Goal: Task Accomplishment & Management: Manage account settings

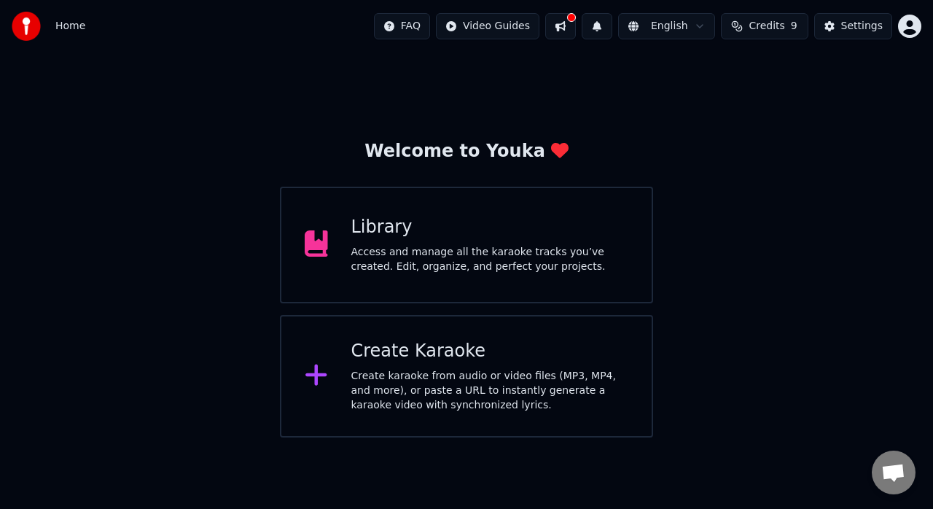
click at [28, 26] on img at bounding box center [26, 26] width 29 height 29
click at [71, 26] on span "Home" at bounding box center [70, 26] width 30 height 15
click at [907, 26] on html "Home FAQ Video Guides English Credits 9 Settings Welcome to Youka Library Acces…" at bounding box center [466, 218] width 933 height 437
click at [721, 173] on html "Home FAQ Video Guides English Credits 9 Settings Welcome to Youka Library Acces…" at bounding box center [466, 218] width 933 height 437
click at [769, 26] on span "Credits" at bounding box center [766, 26] width 36 height 15
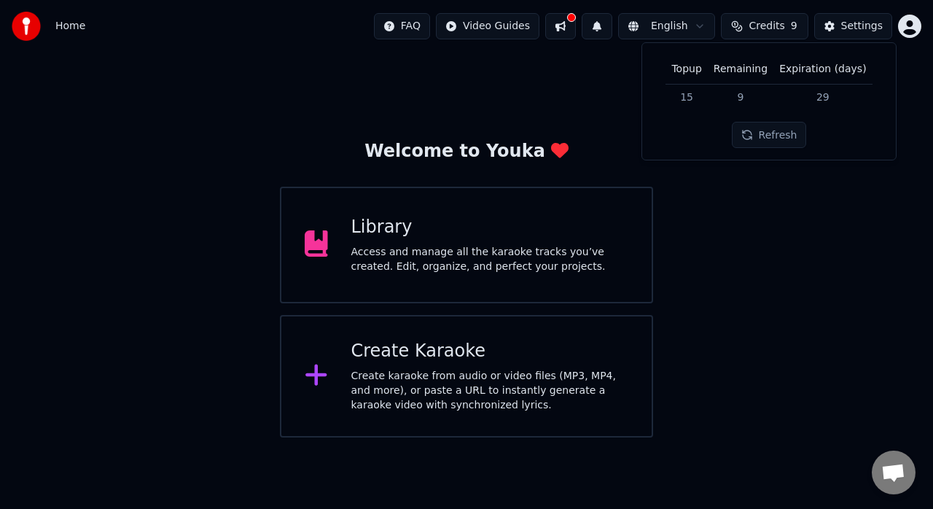
click at [783, 200] on div "Welcome to Youka Library Access and manage all the karaoke tracks you’ve create…" at bounding box center [466, 244] width 933 height 385
click at [573, 25] on button at bounding box center [560, 26] width 31 height 26
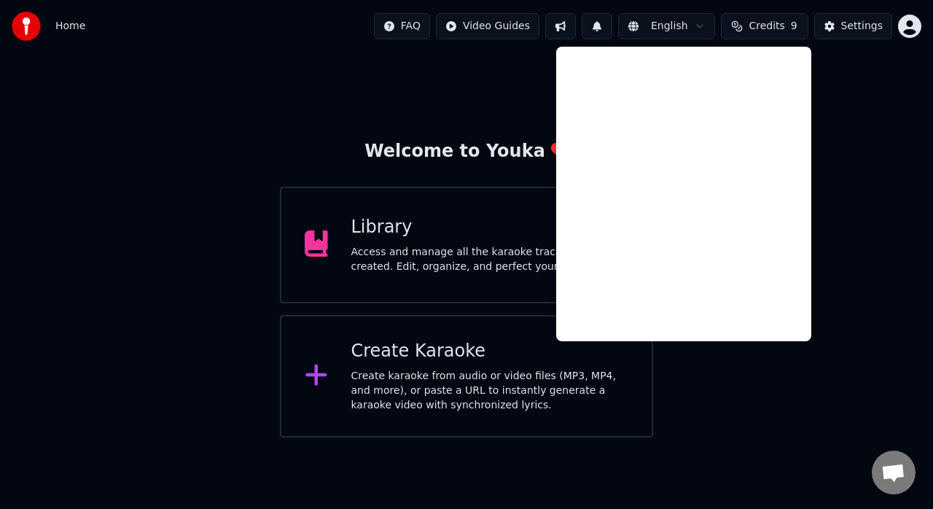
click at [261, 72] on div "Welcome to Youka Library Access and manage all the karaoke tracks you’ve create…" at bounding box center [466, 244] width 933 height 385
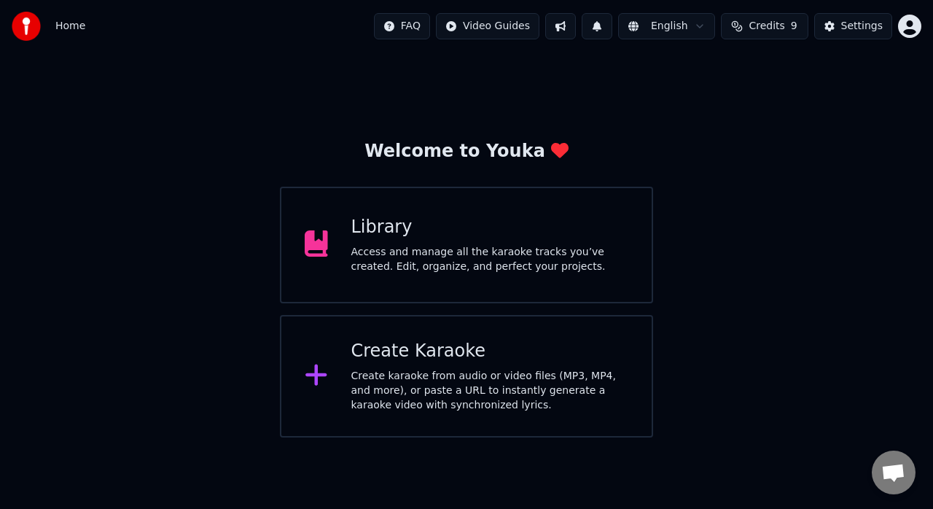
click at [580, 270] on div "Access and manage all the karaoke tracks you’ve created. Edit, organize, and pe…" at bounding box center [490, 259] width 278 height 29
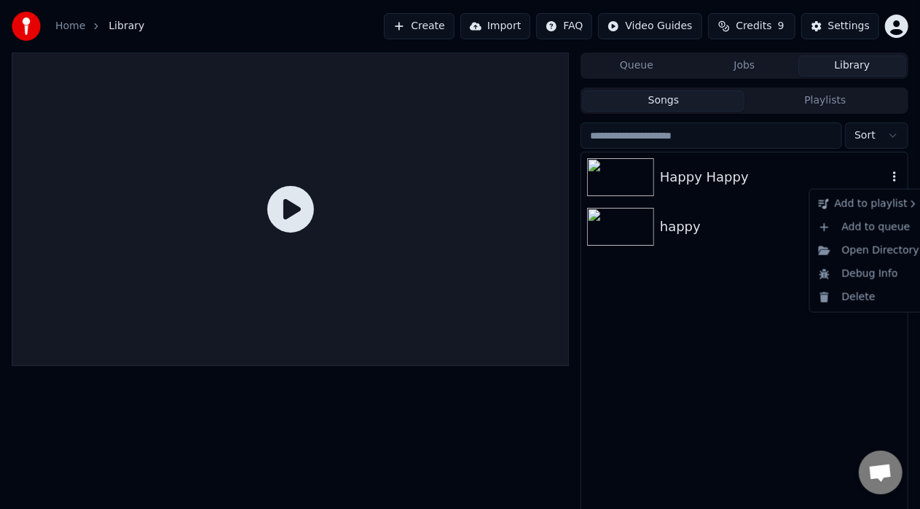
click at [893, 177] on icon "button" at bounding box center [895, 177] width 15 height 12
click at [837, 301] on div "Delete" at bounding box center [869, 297] width 112 height 23
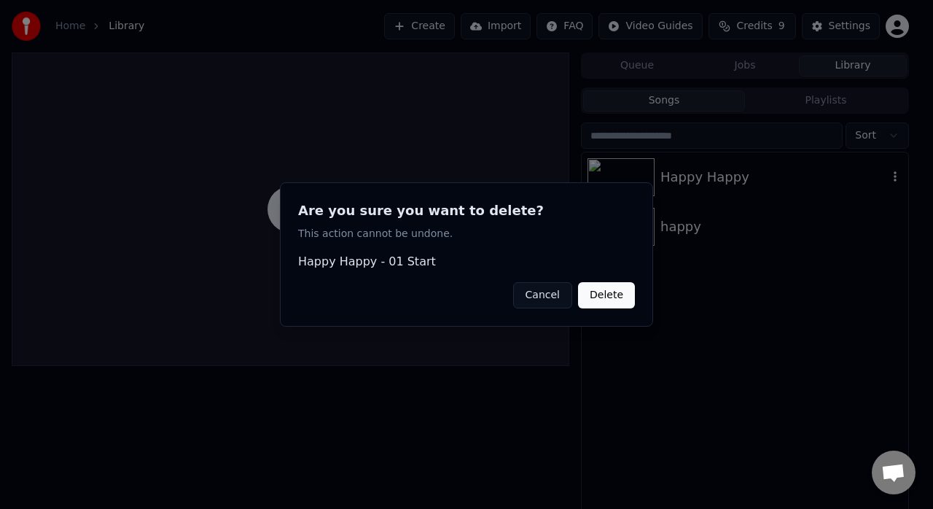
click at [616, 298] on button "Delete" at bounding box center [606, 295] width 57 height 26
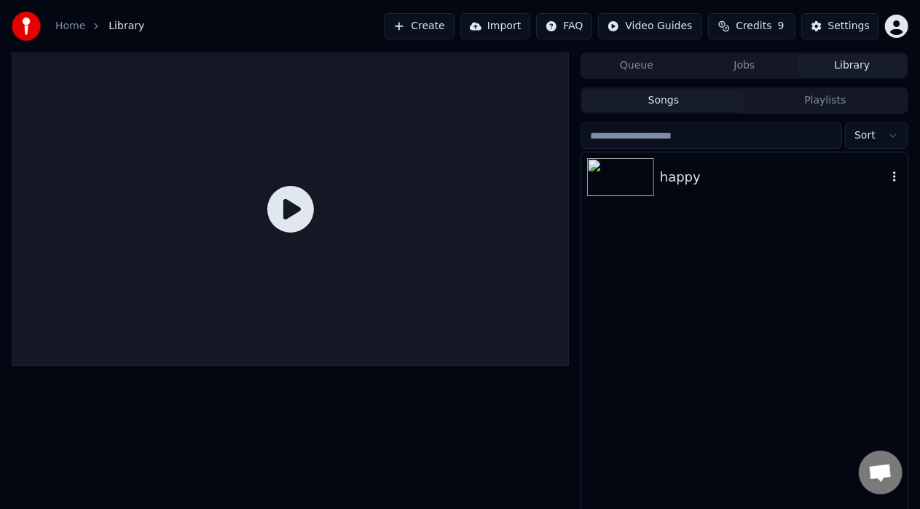
click at [892, 178] on icon "button" at bounding box center [895, 177] width 15 height 12
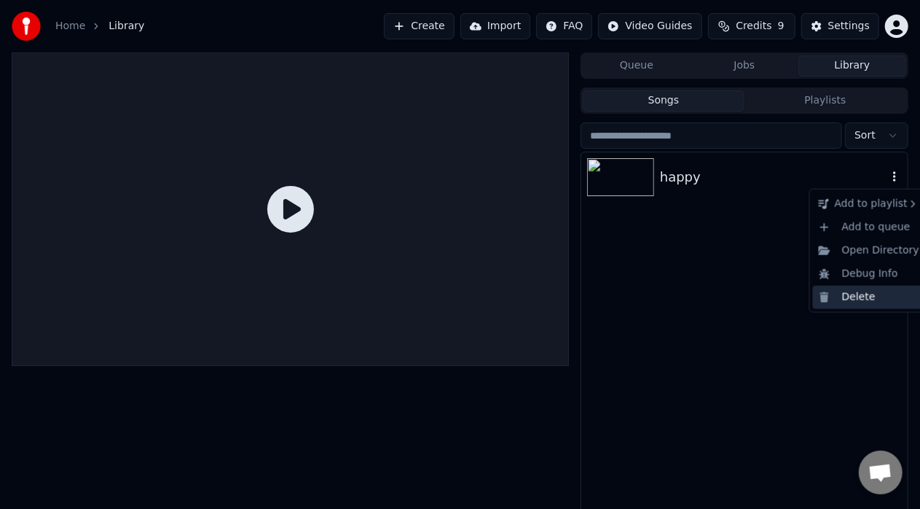
click at [852, 295] on div "Delete" at bounding box center [869, 297] width 112 height 23
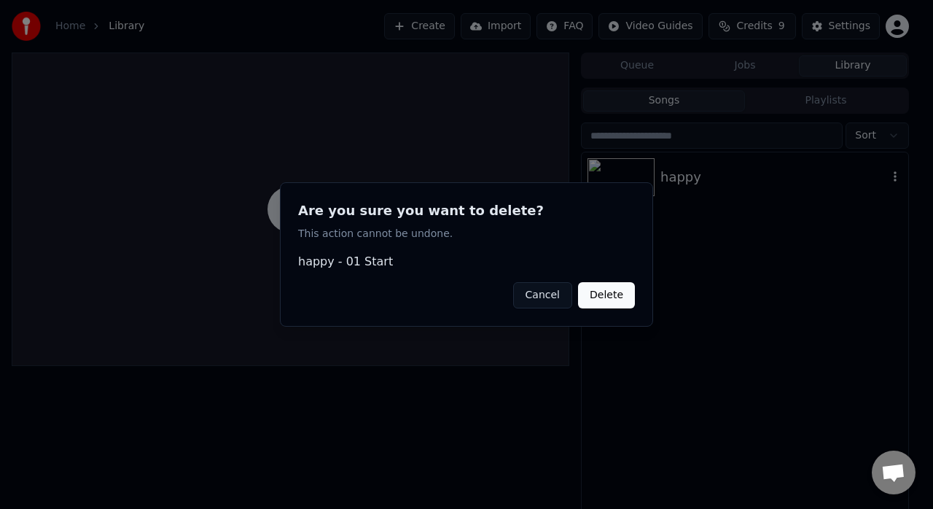
click at [623, 294] on button "Delete" at bounding box center [606, 295] width 57 height 26
